Goal: Task Accomplishment & Management: Use online tool/utility

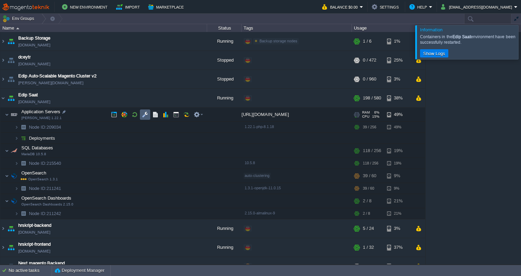
click at [143, 115] on button "button" at bounding box center [145, 115] width 6 height 6
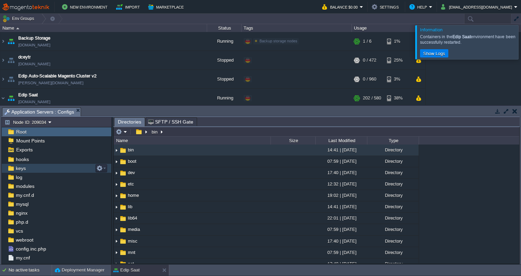
scroll to position [39, 0]
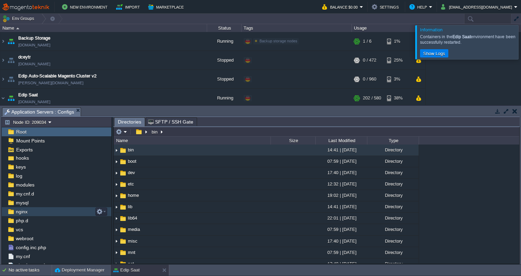
click at [27, 210] on span "nginx" at bounding box center [21, 212] width 14 height 6
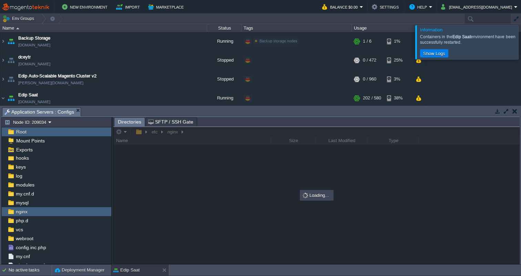
click at [155, 134] on div at bounding box center [317, 195] width 406 height 137
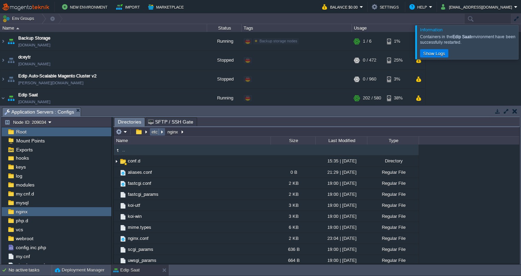
click at [154, 134] on button "etc" at bounding box center [155, 132] width 9 height 6
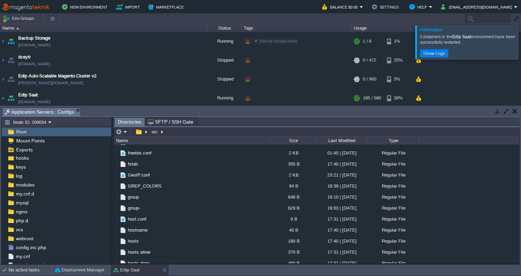
scroll to position [1423, 0]
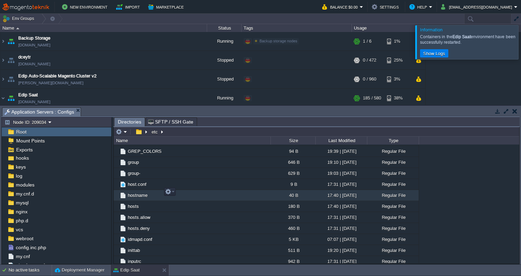
click at [141, 193] on span "hostname" at bounding box center [138, 196] width 22 height 6
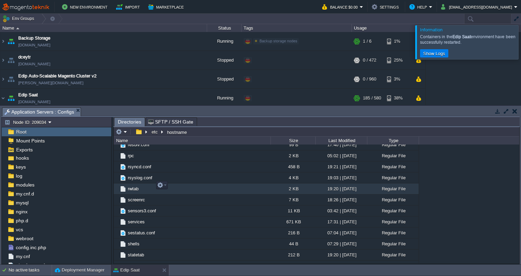
scroll to position [2040, 0]
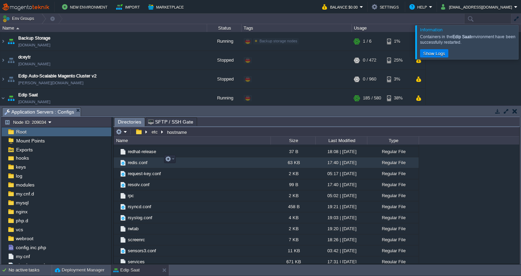
click at [143, 161] on span "redis.conf" at bounding box center [138, 163] width 22 height 6
click at [146, 161] on span "redis.conf" at bounding box center [138, 163] width 22 height 6
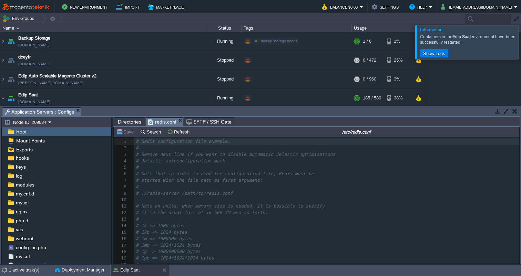
scroll to position [3, 0]
click at [521, 41] on div at bounding box center [529, 42] width 0 height 34
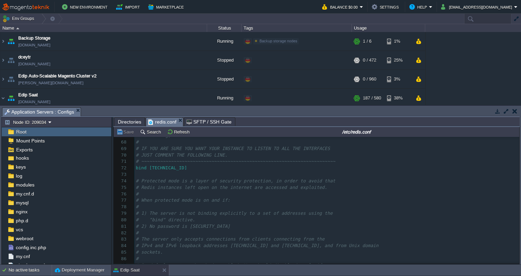
scroll to position [426, 0]
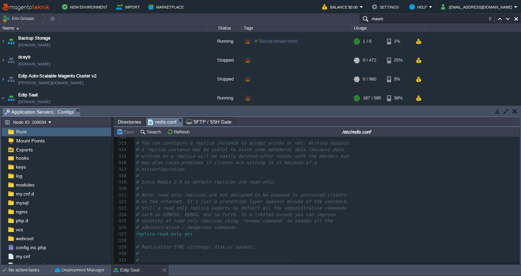
type input "maxm"
click at [206, 166] on pre "# misconfiguration." at bounding box center [326, 169] width 385 height 7
click at [145, 134] on button "Search" at bounding box center [151, 132] width 23 height 6
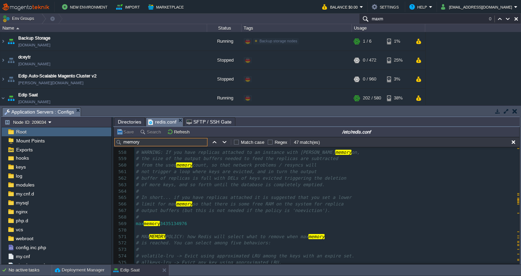
type input "memory"
click at [176, 214] on div "x 536 # the max number of allowed clients is set to the current file limit 537 …" at bounding box center [326, 172] width 385 height 331
type textarea "3435134976"
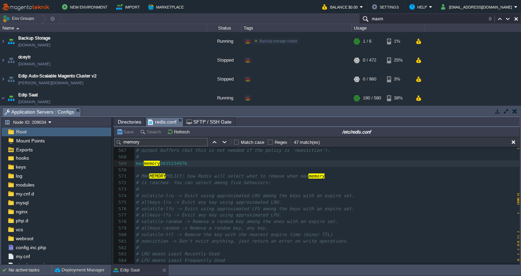
click at [176, 159] on div "x 554 # 555 # This option is usually useful when using Redis as an LRU or LFU c…" at bounding box center [326, 261] width 385 height 396
type textarea "3435134976"
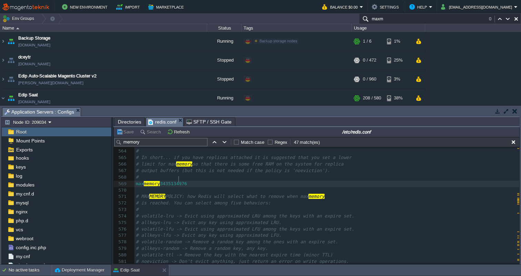
type textarea "3435134976"
type textarea "16gb"
click at [210, 233] on span "# allkeys-lfu -> Evict any key using approximated LFU." at bounding box center [209, 235] width 146 height 5
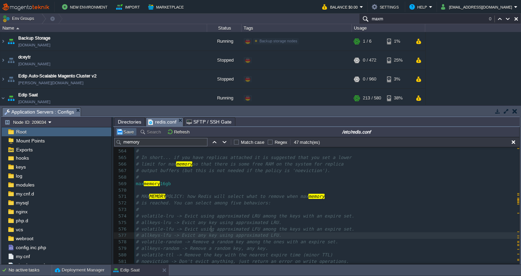
click at [122, 134] on button "Save" at bounding box center [125, 132] width 19 height 6
click at [499, 111] on button "button" at bounding box center [498, 111] width 6 height 6
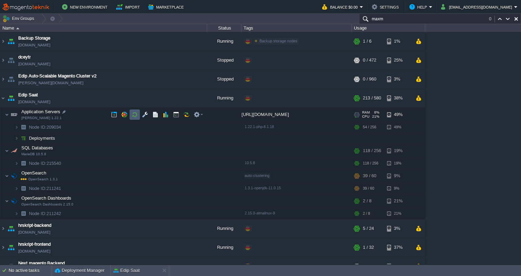
click at [136, 119] on td at bounding box center [135, 115] width 10 height 10
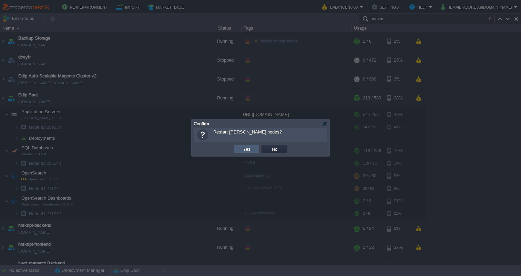
click at [246, 150] on button "Yes" at bounding box center [247, 149] width 12 height 6
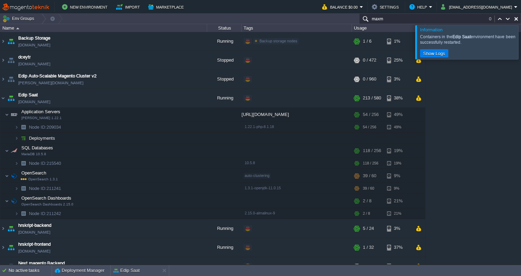
click at [521, 45] on div at bounding box center [529, 42] width 0 height 34
